Goal: Information Seeking & Learning: Compare options

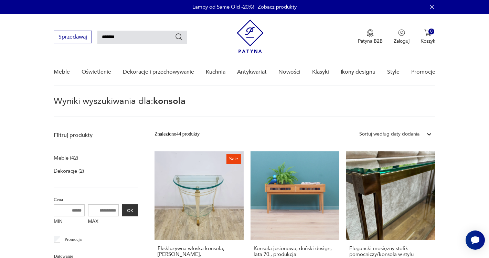
drag, startPoint x: 136, startPoint y: 38, endPoint x: 84, endPoint y: 36, distance: 51.7
click at [97, 36] on input "*******" at bounding box center [141, 37] width 89 height 13
click at [84, 36] on button "Sprzedawaj" at bounding box center [73, 37] width 38 height 13
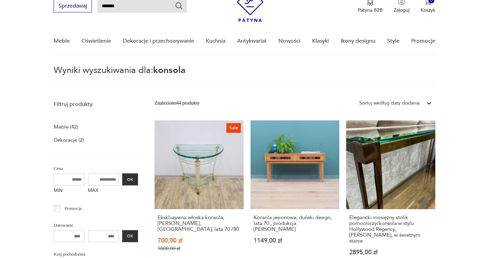
drag, startPoint x: 122, startPoint y: 5, endPoint x: 117, endPoint y: 6, distance: 4.6
click at [121, 5] on input "*******" at bounding box center [141, 6] width 89 height 13
drag, startPoint x: 117, startPoint y: 6, endPoint x: 92, endPoint y: 5, distance: 25.8
click at [97, 5] on input "*******" at bounding box center [141, 6] width 89 height 13
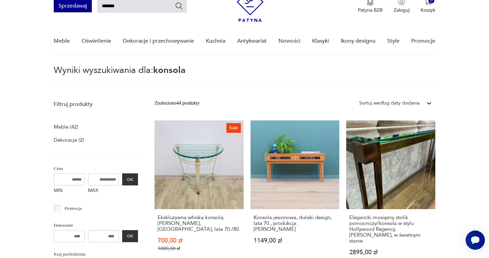
type input "******"
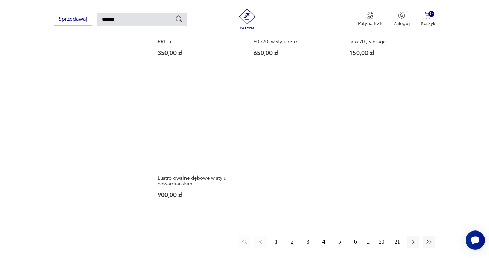
scroll to position [796, 0]
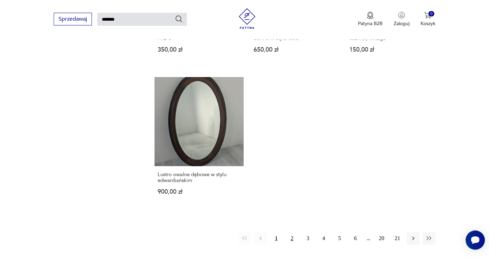
click at [290, 232] on button "2" at bounding box center [292, 238] width 12 height 12
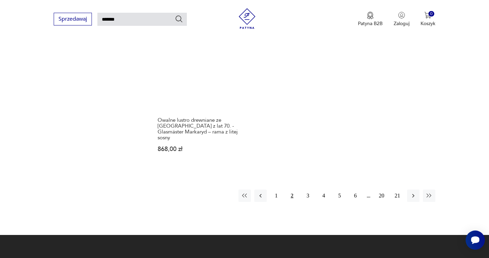
scroll to position [845, 0]
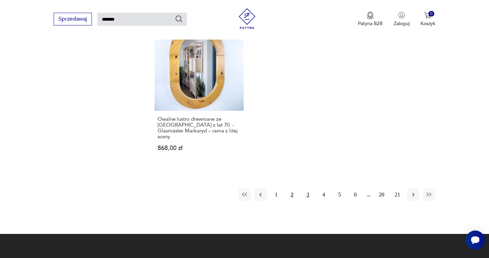
click at [306, 189] on button "3" at bounding box center [308, 195] width 12 height 12
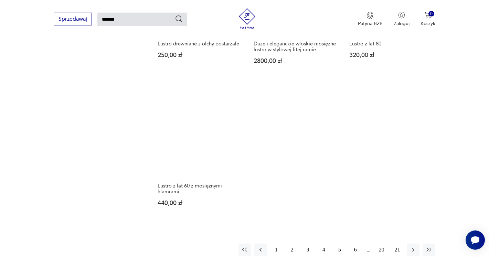
scroll to position [856, 0]
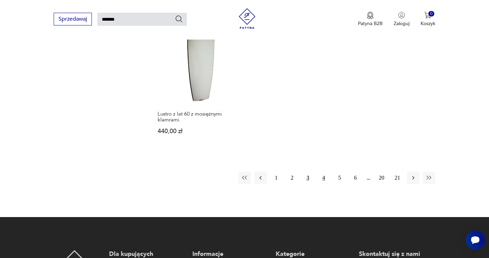
click at [326, 174] on button "4" at bounding box center [324, 178] width 12 height 12
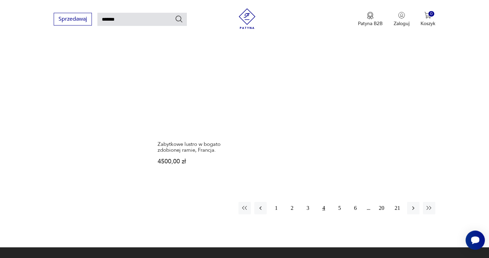
scroll to position [829, 0]
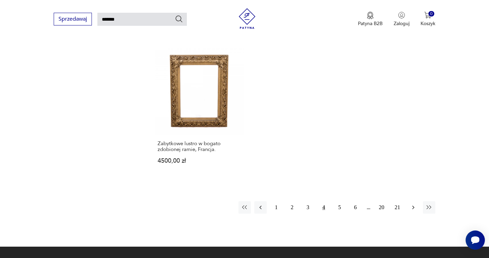
click at [413, 204] on icon "button" at bounding box center [413, 207] width 7 height 7
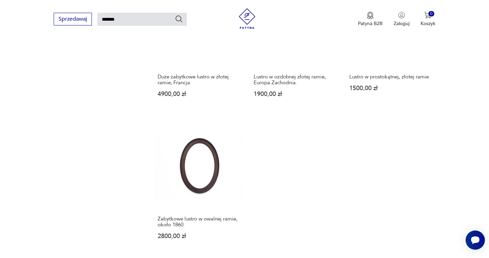
scroll to position [796, 0]
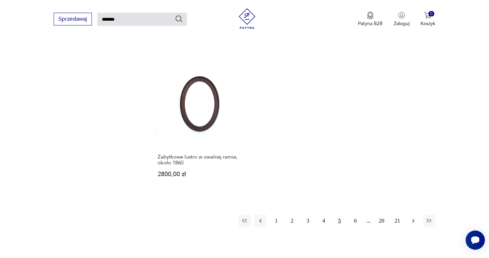
click at [413, 223] on icon "button" at bounding box center [413, 221] width 2 height 4
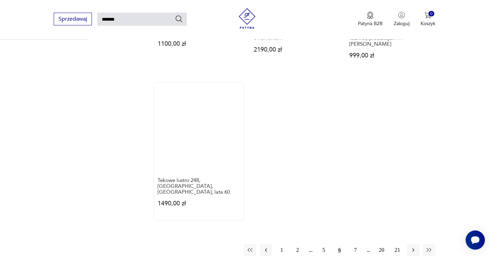
scroll to position [801, 0]
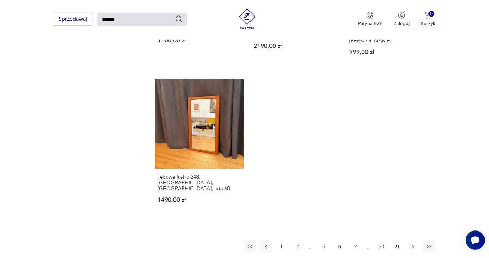
click at [410, 241] on button "button" at bounding box center [413, 247] width 12 height 12
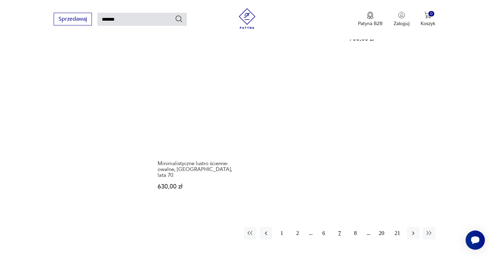
scroll to position [867, 0]
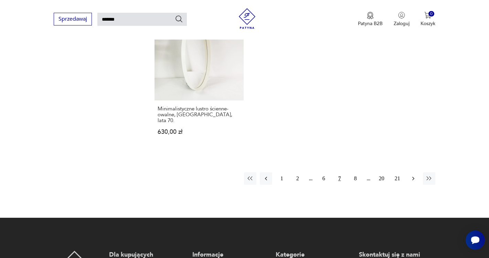
click at [413, 175] on icon "button" at bounding box center [413, 178] width 7 height 7
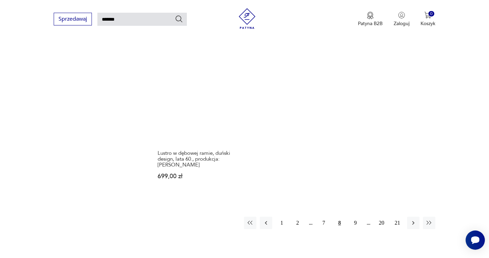
scroll to position [873, 0]
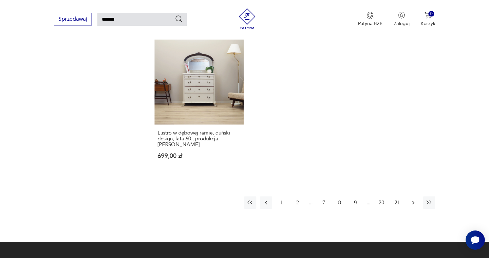
click at [413, 201] on icon "button" at bounding box center [413, 203] width 2 height 4
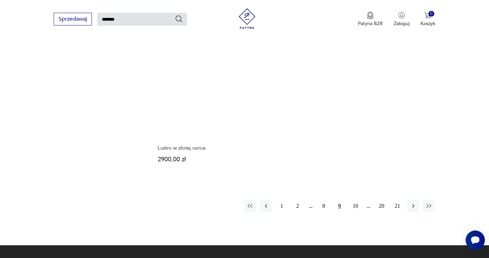
scroll to position [823, 0]
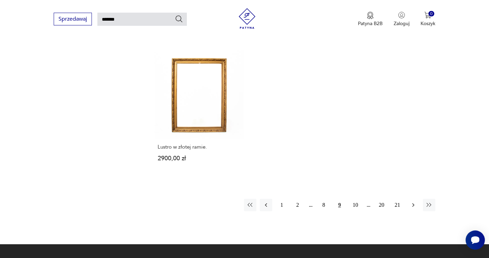
click at [412, 202] on icon "button" at bounding box center [413, 205] width 7 height 7
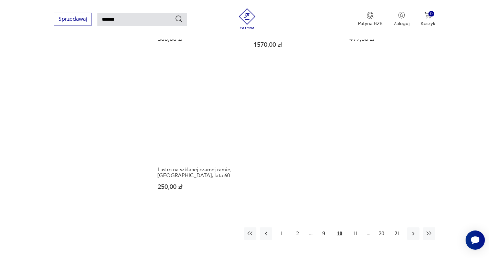
scroll to position [818, 0]
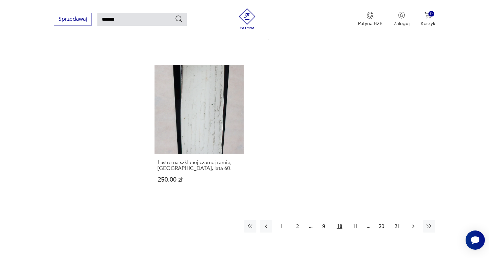
click at [415, 223] on icon "button" at bounding box center [413, 226] width 7 height 7
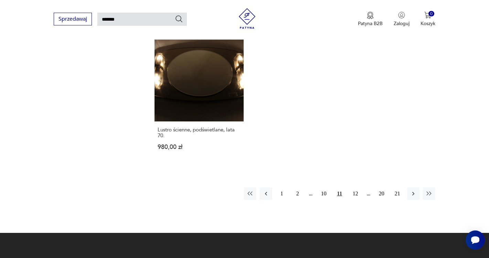
scroll to position [840, 0]
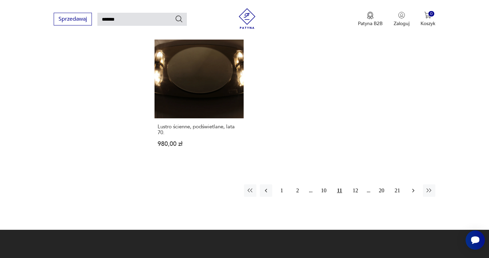
click at [415, 191] on icon "button" at bounding box center [413, 190] width 7 height 7
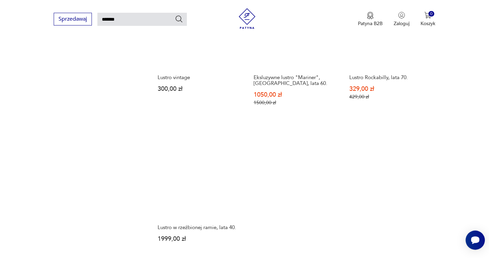
scroll to position [790, 0]
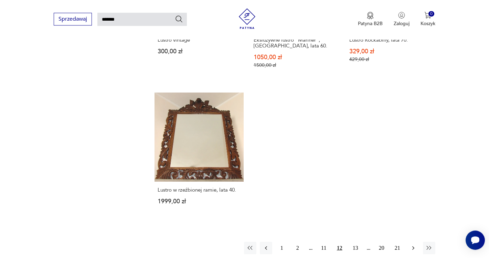
click at [411, 245] on icon "button" at bounding box center [413, 248] width 7 height 7
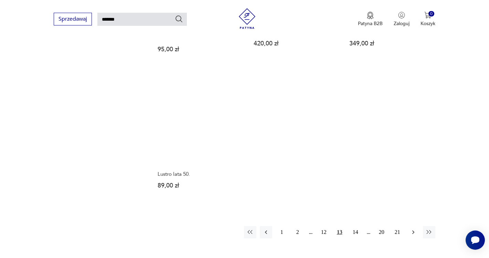
scroll to position [779, 0]
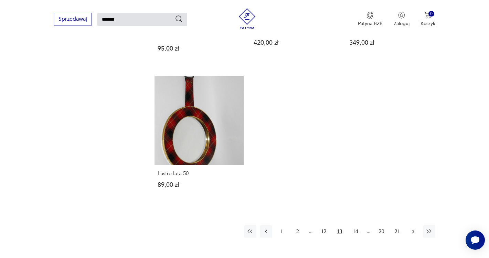
click at [414, 233] on icon "button" at bounding box center [413, 231] width 7 height 7
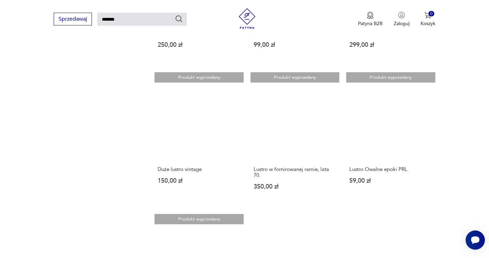
scroll to position [641, 0]
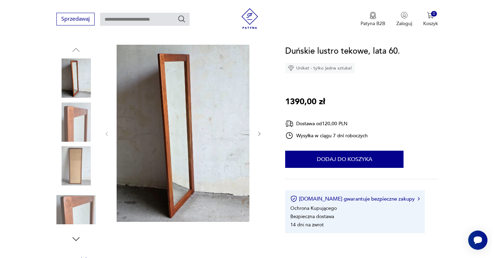
scroll to position [105, 0]
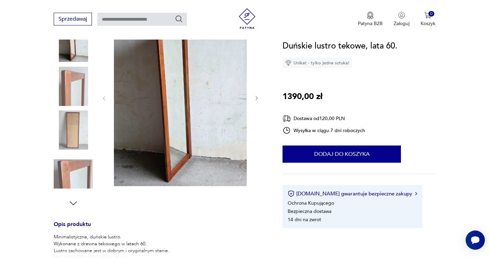
click at [184, 148] on img at bounding box center [180, 97] width 133 height 177
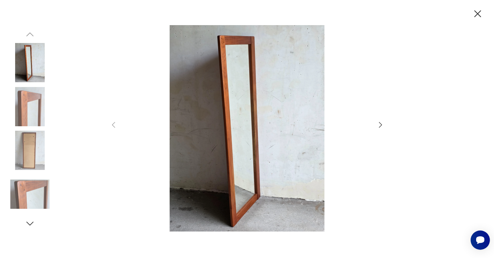
click at [381, 125] on icon "button" at bounding box center [380, 125] width 8 height 8
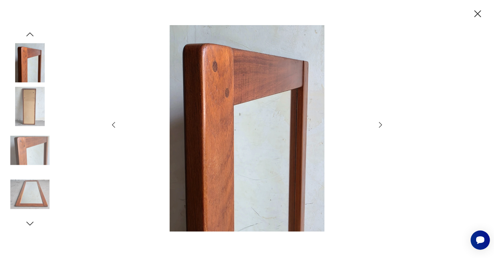
click at [381, 125] on icon "button" at bounding box center [380, 125] width 8 height 8
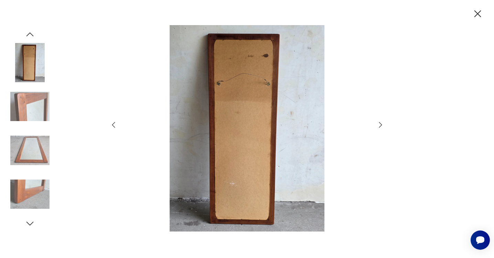
click at [381, 125] on icon "button" at bounding box center [380, 125] width 8 height 8
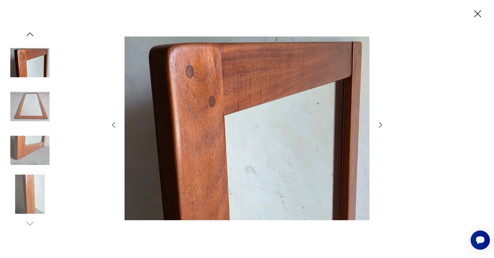
click at [380, 126] on icon "button" at bounding box center [380, 125] width 8 height 8
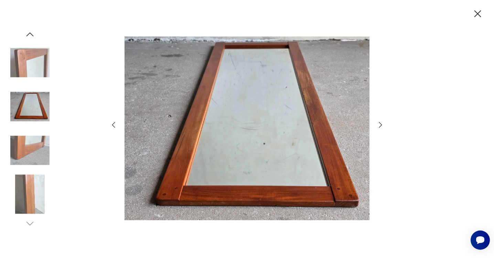
click at [380, 126] on icon "button" at bounding box center [380, 125] width 8 height 8
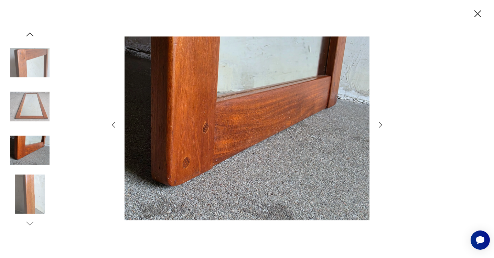
drag, startPoint x: 380, startPoint y: 126, endPoint x: 373, endPoint y: 118, distance: 10.5
click at [380, 126] on icon "button" at bounding box center [380, 125] width 8 height 8
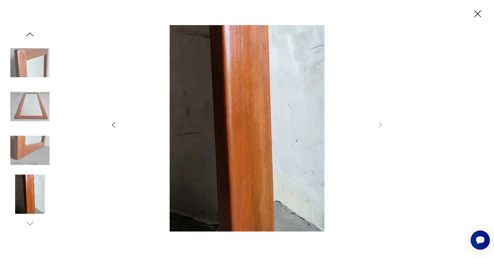
click at [37, 147] on img at bounding box center [29, 150] width 39 height 39
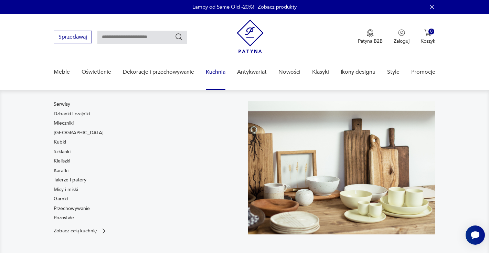
click at [211, 161] on div "Serwisy Dzbanki i czajniki Mleczniki Filiżanki Kubki Szklanki Kieliszki Karafki…" at bounding box center [147, 162] width 187 height 123
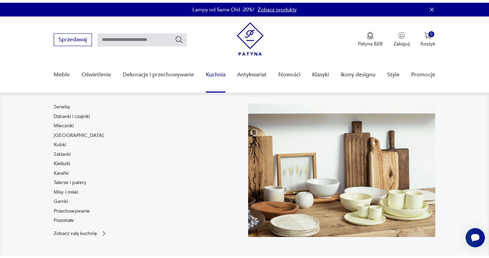
scroll to position [50, 0]
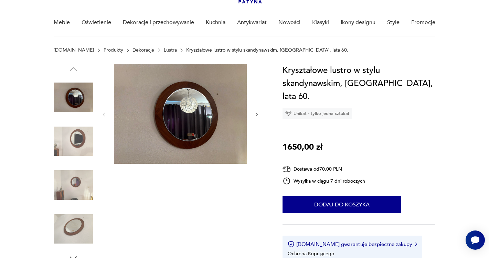
click at [188, 121] on img at bounding box center [180, 114] width 133 height 100
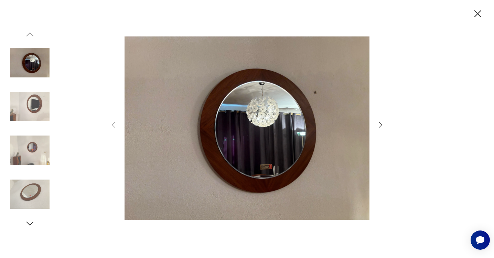
click at [381, 128] on icon "button" at bounding box center [380, 125] width 8 height 8
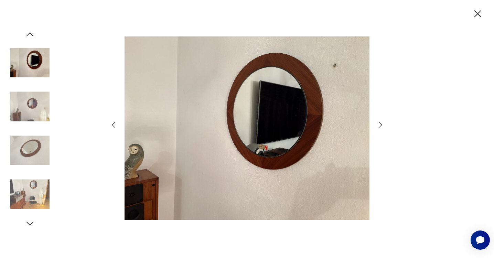
click at [381, 127] on icon "button" at bounding box center [380, 125] width 8 height 8
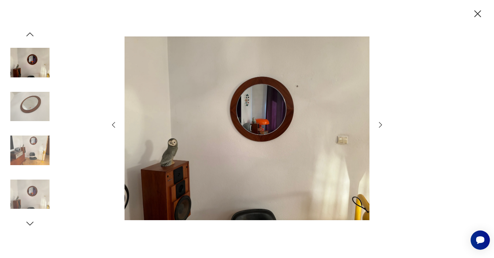
click at [381, 127] on icon "button" at bounding box center [380, 125] width 8 height 8
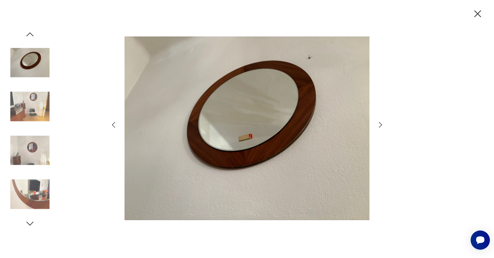
click at [381, 127] on icon "button" at bounding box center [380, 125] width 8 height 8
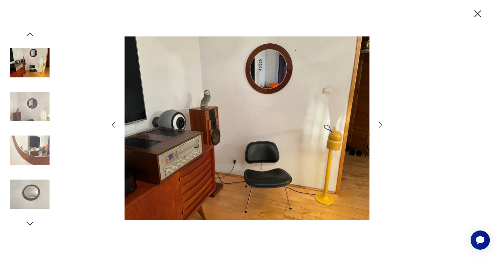
click at [381, 127] on icon "button" at bounding box center [380, 125] width 8 height 8
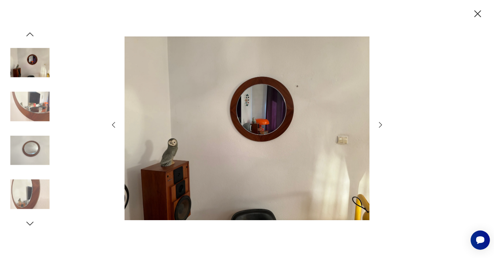
click at [381, 127] on icon "button" at bounding box center [380, 125] width 8 height 8
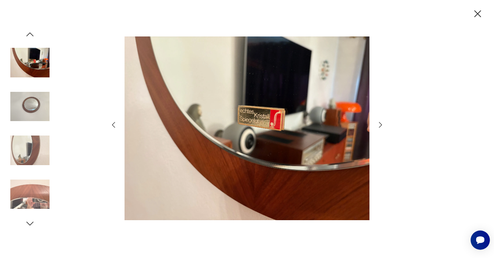
click at [381, 127] on icon "button" at bounding box center [380, 125] width 8 height 8
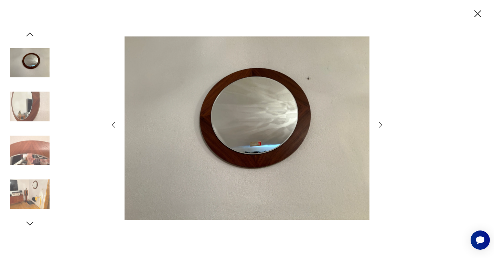
click at [381, 127] on icon "button" at bounding box center [380, 125] width 8 height 8
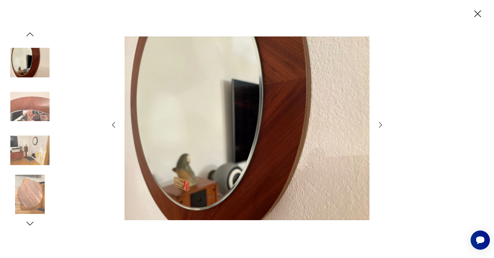
click at [381, 127] on icon "button" at bounding box center [380, 125] width 8 height 8
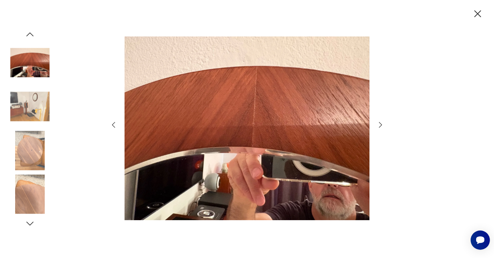
click at [381, 127] on icon "button" at bounding box center [380, 125] width 8 height 8
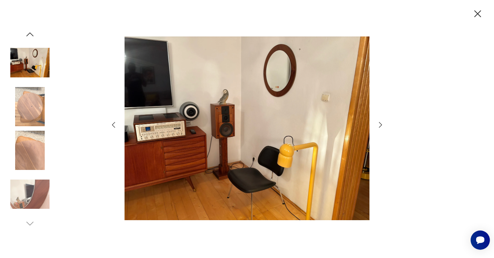
click at [381, 127] on icon "button" at bounding box center [380, 125] width 8 height 8
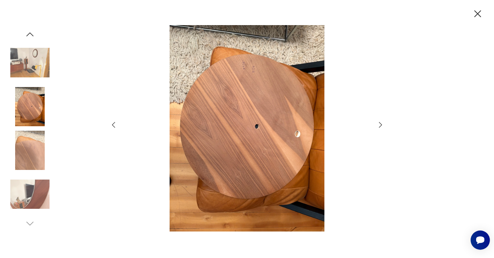
click at [381, 127] on icon "button" at bounding box center [380, 125] width 8 height 8
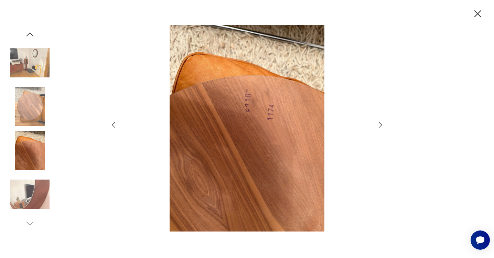
click at [381, 127] on icon "button" at bounding box center [380, 125] width 8 height 8
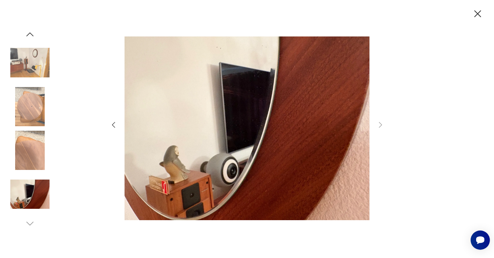
click at [480, 14] on icon "button" at bounding box center [478, 14] width 12 height 12
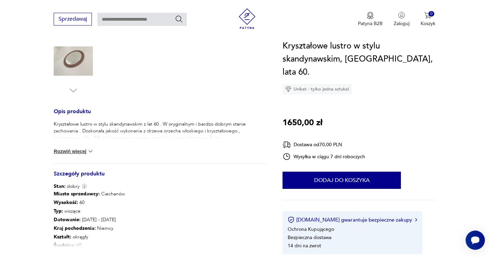
scroll to position [231, 0]
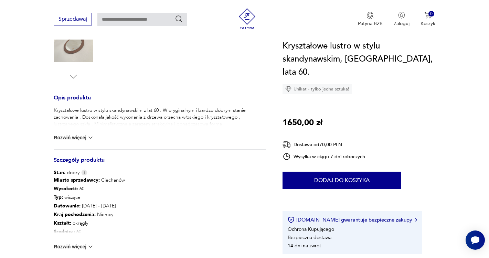
click at [86, 247] on button "Rozwiń więcej" at bounding box center [74, 246] width 40 height 7
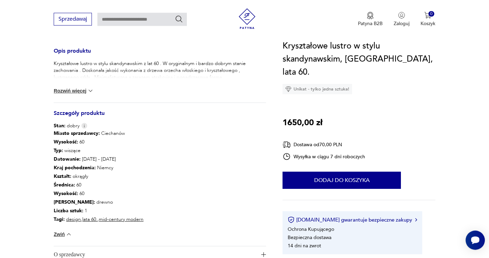
scroll to position [286, 0]
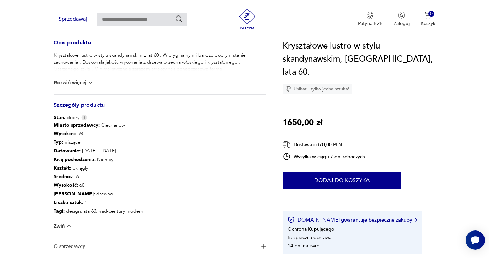
click at [88, 83] on img at bounding box center [90, 82] width 7 height 7
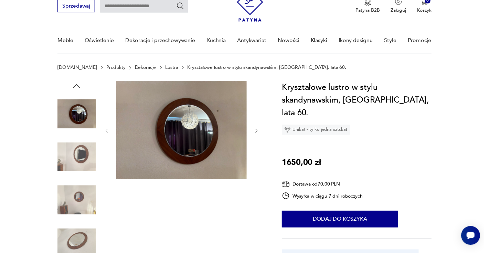
scroll to position [33, 0]
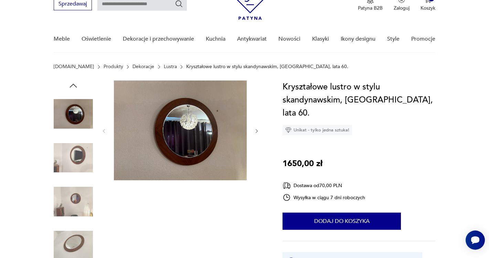
click at [78, 195] on img at bounding box center [73, 201] width 39 height 39
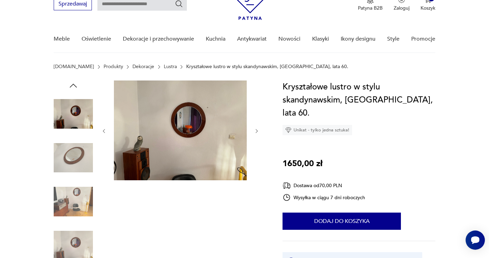
click at [78, 194] on img at bounding box center [73, 201] width 39 height 39
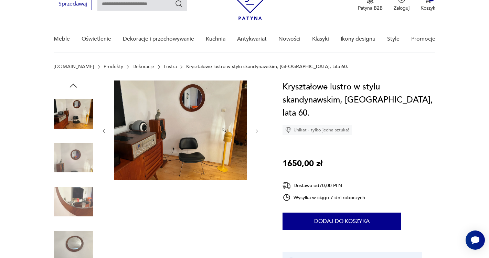
click at [82, 215] on img at bounding box center [73, 201] width 39 height 39
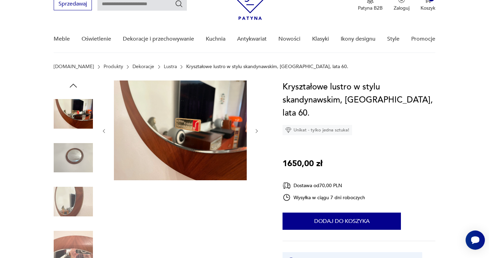
click at [79, 206] on img at bounding box center [73, 201] width 39 height 39
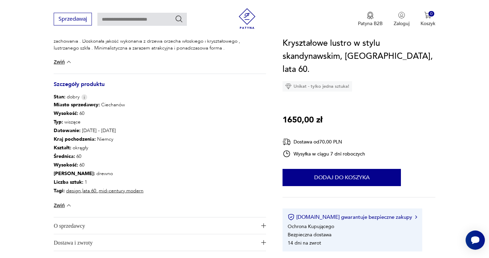
scroll to position [308, 0]
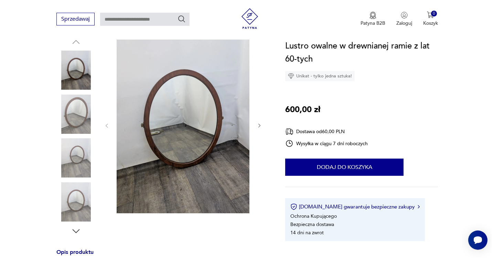
scroll to position [77, 0]
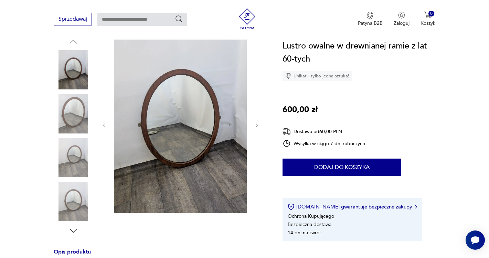
click at [203, 151] on img at bounding box center [180, 124] width 133 height 177
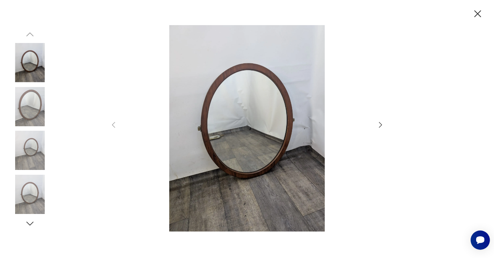
click at [380, 124] on icon "button" at bounding box center [380, 125] width 8 height 8
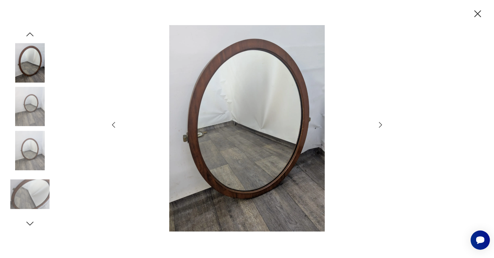
click at [380, 125] on icon "button" at bounding box center [380, 125] width 8 height 8
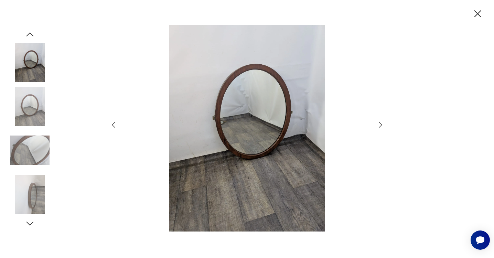
click at [380, 125] on icon "button" at bounding box center [380, 125] width 8 height 8
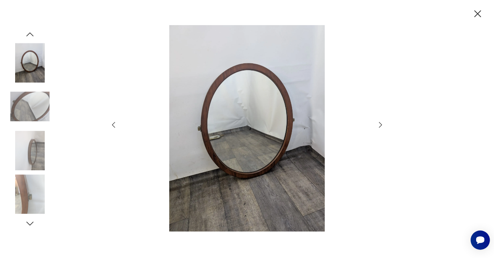
click at [380, 125] on icon "button" at bounding box center [380, 125] width 8 height 8
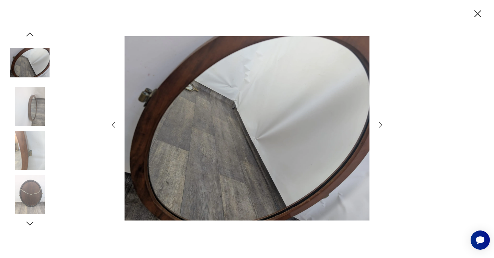
click at [380, 125] on icon "button" at bounding box center [380, 125] width 8 height 8
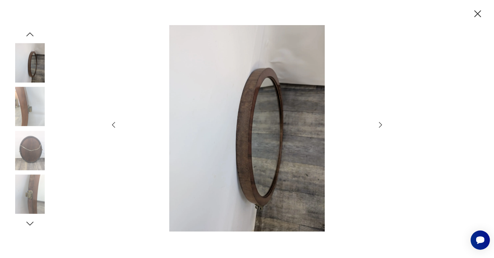
click at [380, 125] on icon "button" at bounding box center [380, 125] width 8 height 8
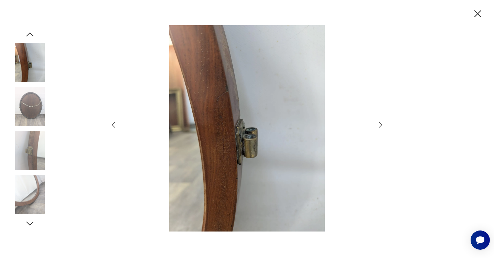
click at [380, 125] on icon "button" at bounding box center [380, 125] width 8 height 8
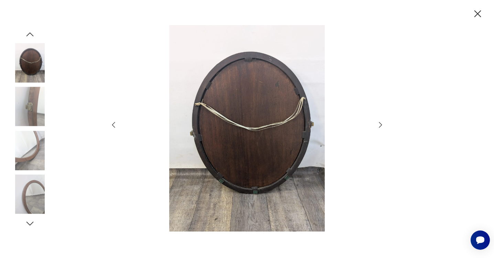
click at [380, 125] on icon "button" at bounding box center [380, 125] width 8 height 8
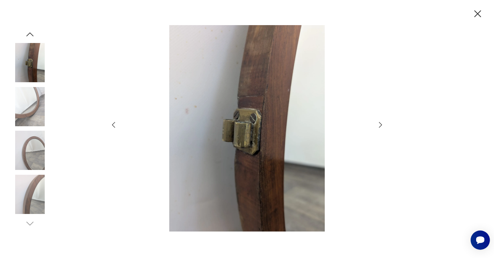
click at [380, 125] on icon "button" at bounding box center [380, 125] width 8 height 8
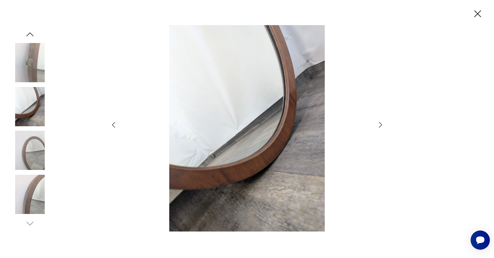
click at [380, 125] on icon "button" at bounding box center [380, 125] width 8 height 8
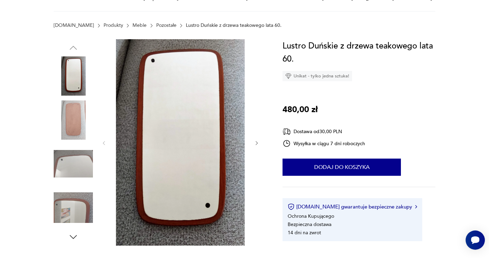
scroll to position [88, 0]
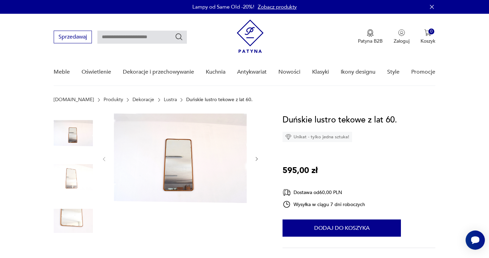
click at [176, 177] on img at bounding box center [180, 158] width 133 height 89
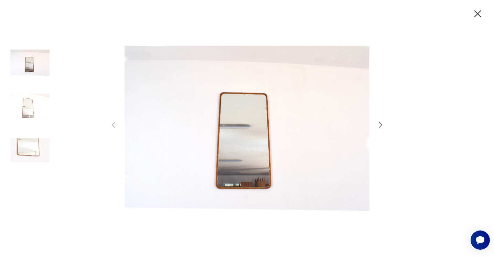
click at [379, 124] on icon "button" at bounding box center [380, 125] width 8 height 8
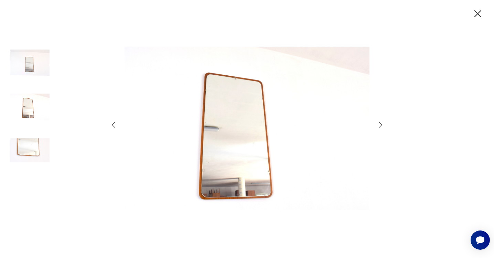
click at [380, 124] on icon "button" at bounding box center [380, 125] width 8 height 8
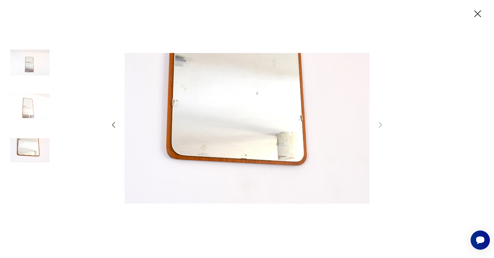
click at [477, 14] on icon "button" at bounding box center [478, 14] width 12 height 12
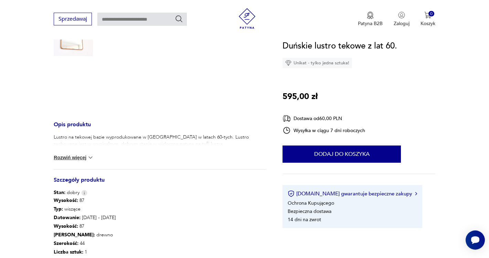
scroll to position [193, 0]
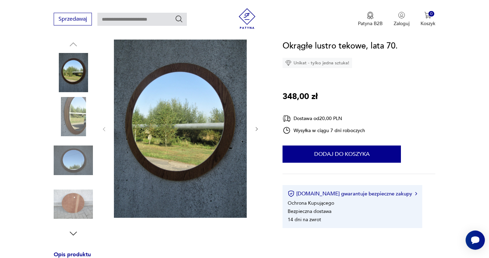
scroll to position [77, 0]
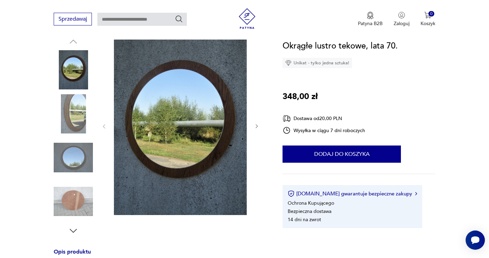
click at [80, 167] on img at bounding box center [73, 157] width 39 height 39
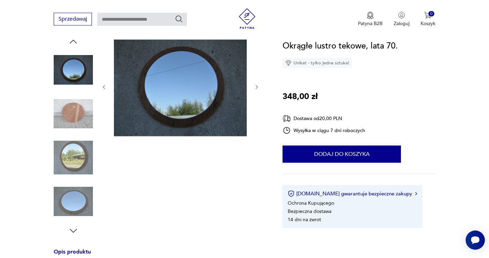
click at [82, 159] on img at bounding box center [73, 157] width 39 height 39
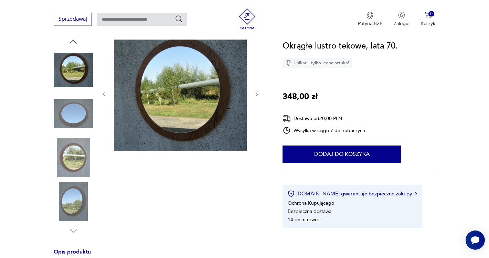
click at [81, 159] on img at bounding box center [73, 157] width 39 height 39
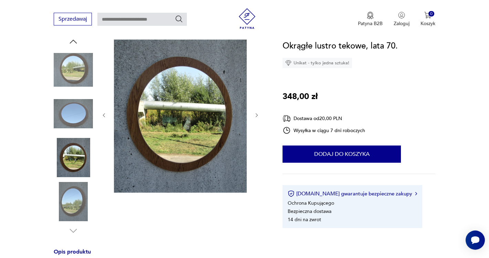
click at [81, 200] on img at bounding box center [73, 201] width 39 height 39
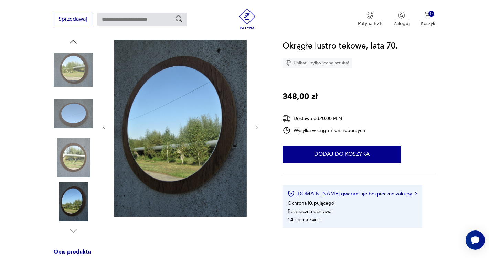
click at [80, 211] on img at bounding box center [73, 201] width 39 height 39
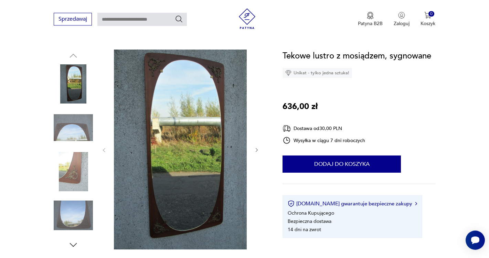
scroll to position [66, 0]
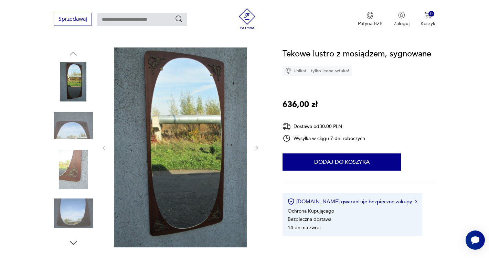
click at [255, 150] on icon "button" at bounding box center [257, 148] width 6 height 6
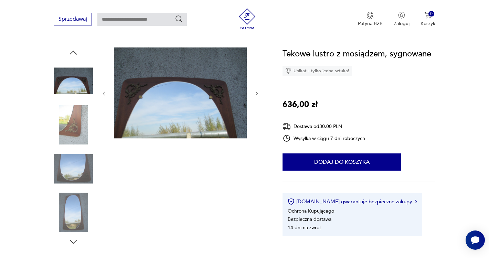
click at [256, 149] on div at bounding box center [180, 147] width 158 height 200
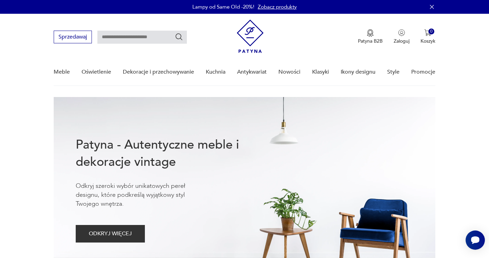
click at [137, 35] on input "text" at bounding box center [141, 37] width 89 height 13
type input "**********"
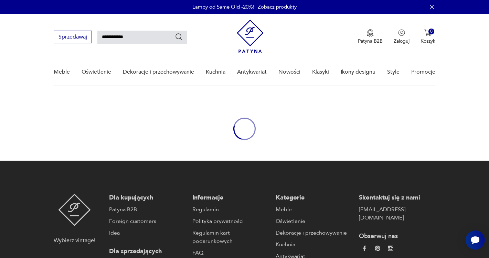
type input "**********"
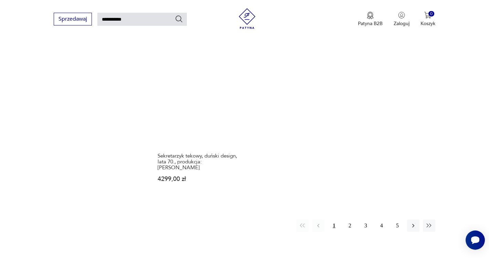
scroll to position [839, 0]
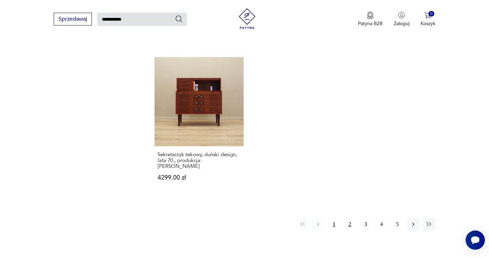
click at [351, 218] on button "2" at bounding box center [350, 224] width 12 height 12
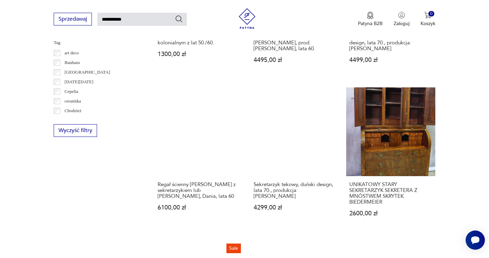
scroll to position [234, 0]
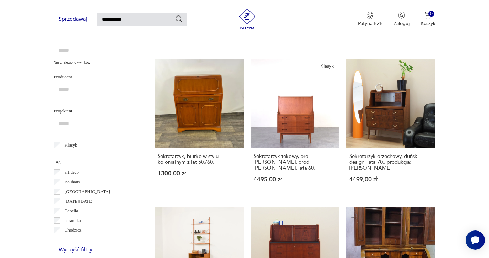
drag, startPoint x: 133, startPoint y: 19, endPoint x: 72, endPoint y: 15, distance: 61.4
click at [97, 15] on input "**********" at bounding box center [141, 19] width 89 height 13
type input "******"
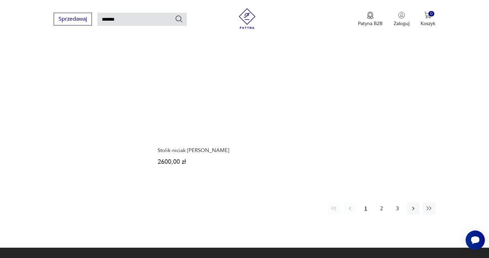
scroll to position [834, 0]
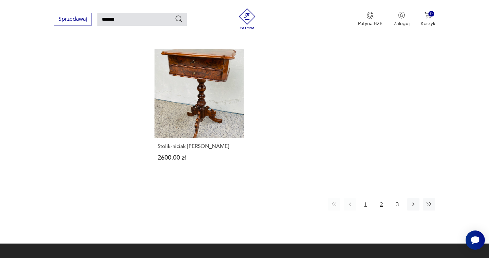
click at [384, 200] on button "2" at bounding box center [381, 204] width 12 height 12
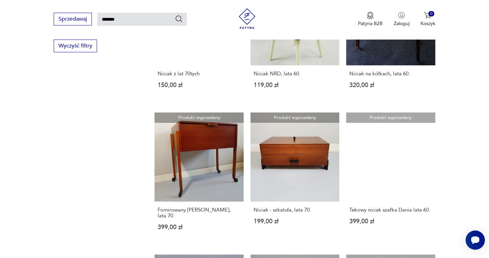
scroll to position [469, 0]
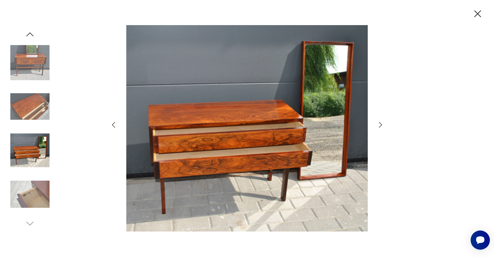
click at [382, 126] on icon "button" at bounding box center [380, 125] width 8 height 8
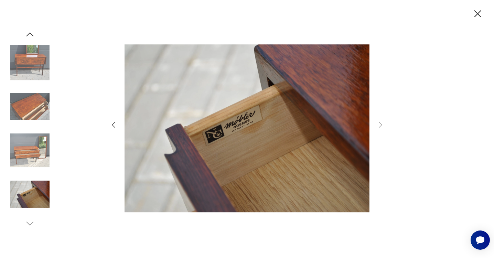
click at [477, 15] on icon "button" at bounding box center [478, 13] width 7 height 7
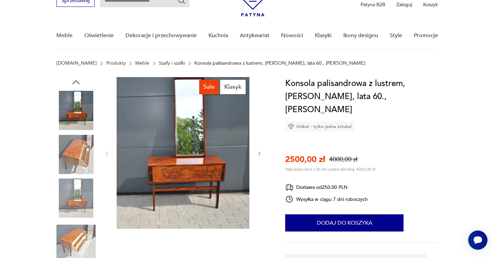
scroll to position [39, 0]
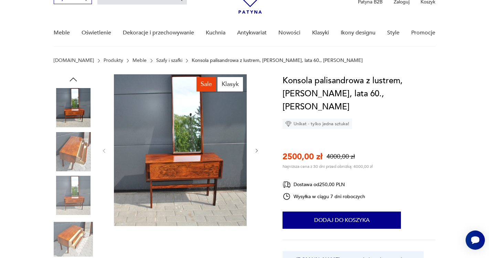
click at [81, 148] on img at bounding box center [73, 151] width 39 height 39
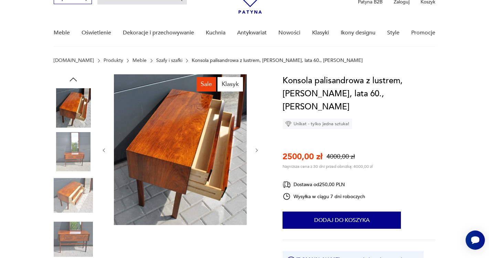
click at [162, 130] on img at bounding box center [180, 149] width 133 height 151
